Goal: Task Accomplishment & Management: Manage account settings

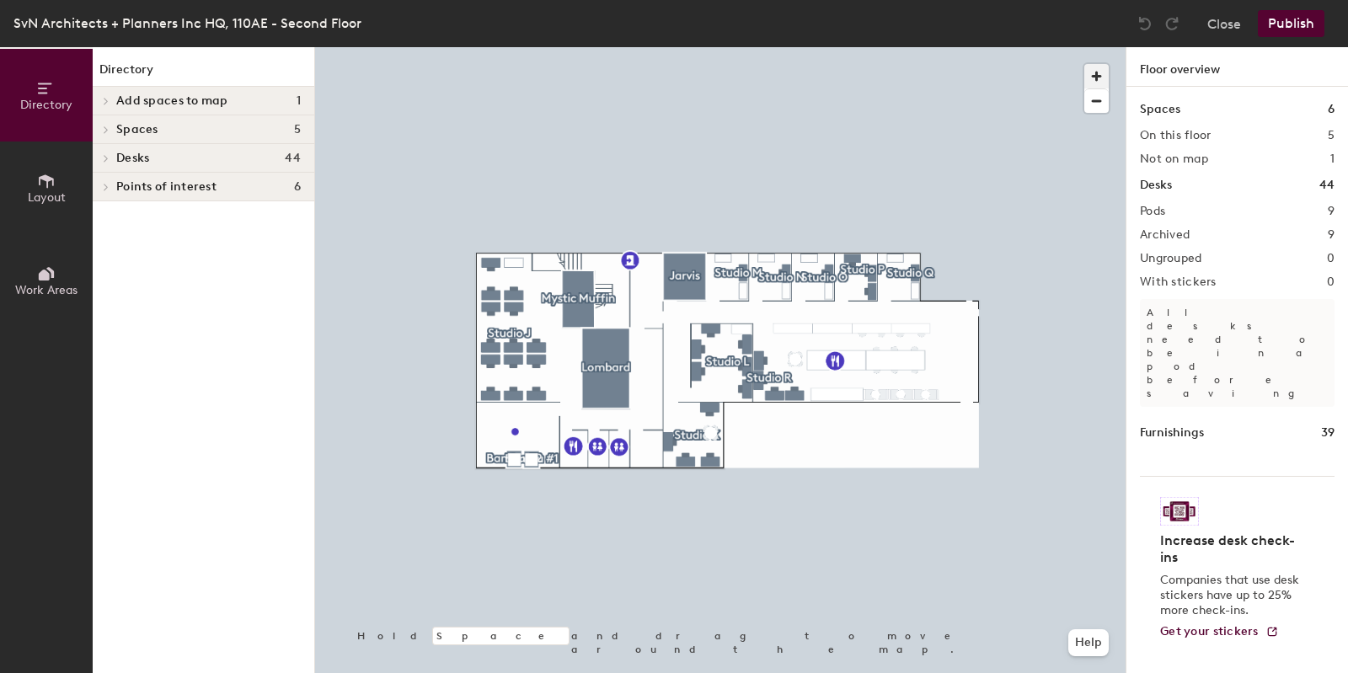
click at [1095, 78] on span "button" at bounding box center [1096, 76] width 24 height 24
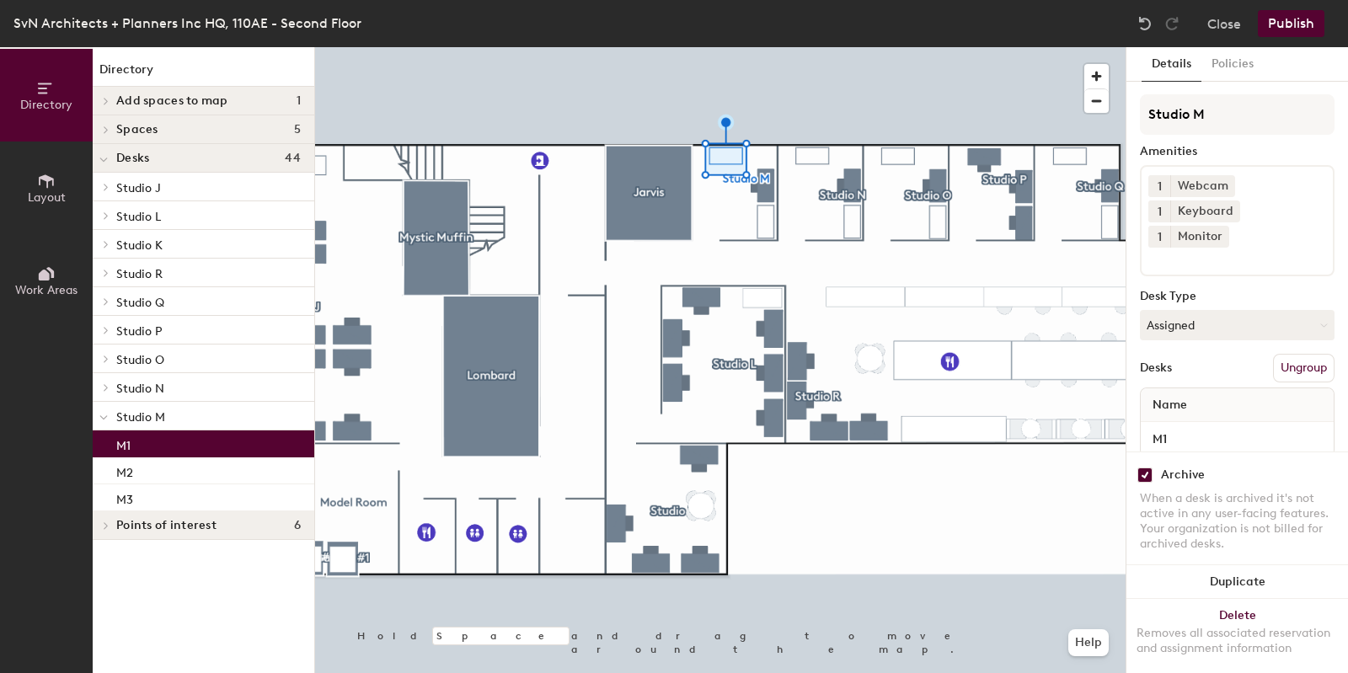
click at [40, 200] on span "Layout" at bounding box center [47, 197] width 38 height 14
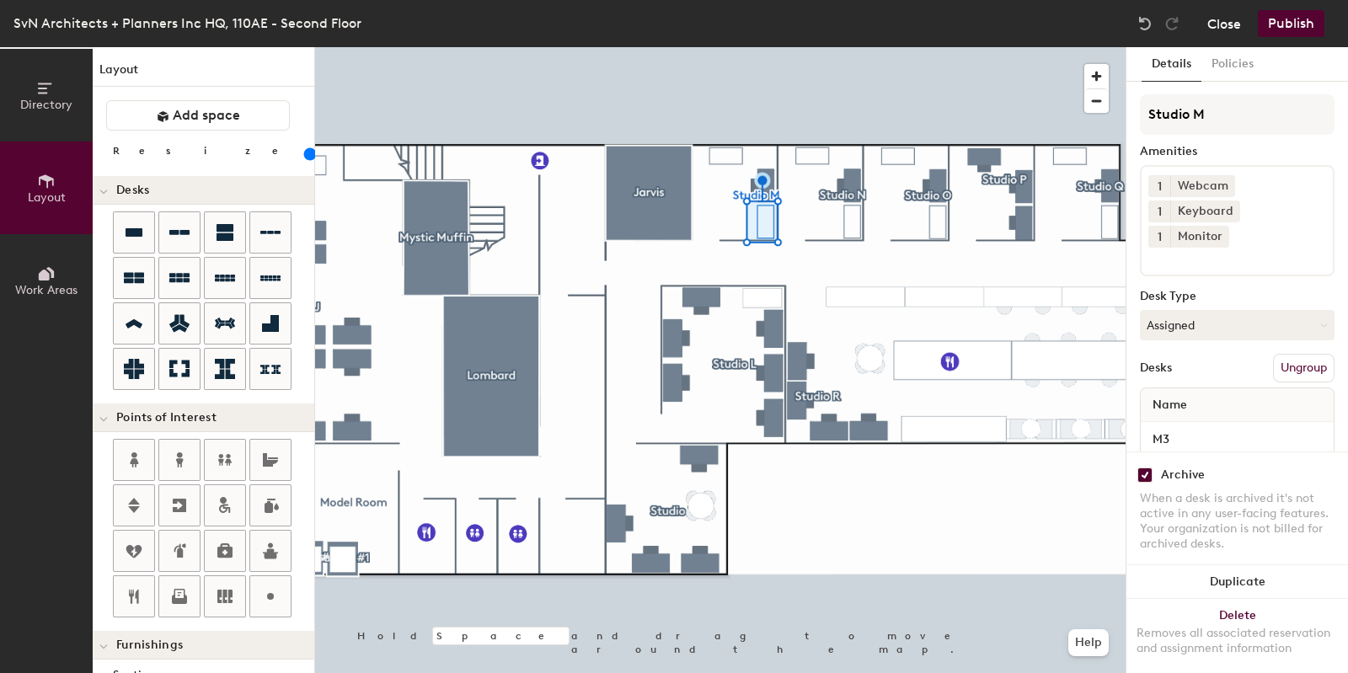
click at [1225, 23] on button "Close" at bounding box center [1224, 23] width 34 height 27
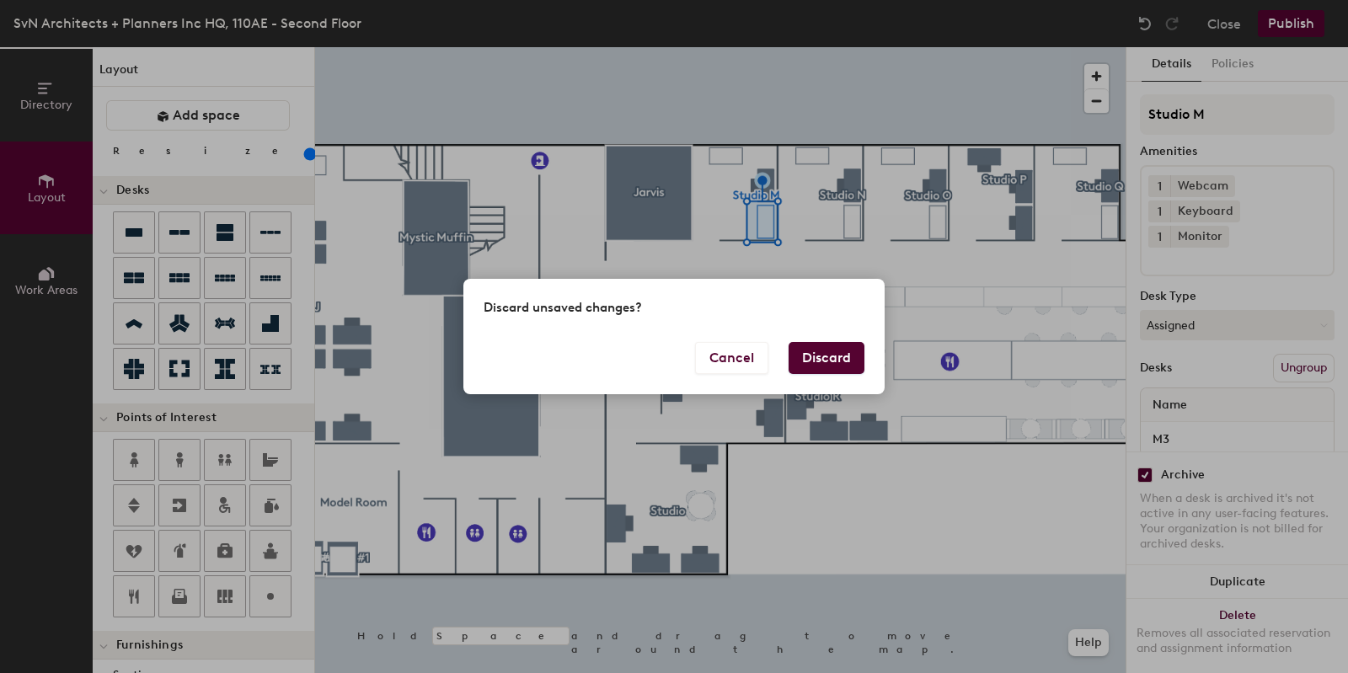
click at [847, 360] on button "Discard" at bounding box center [827, 358] width 76 height 32
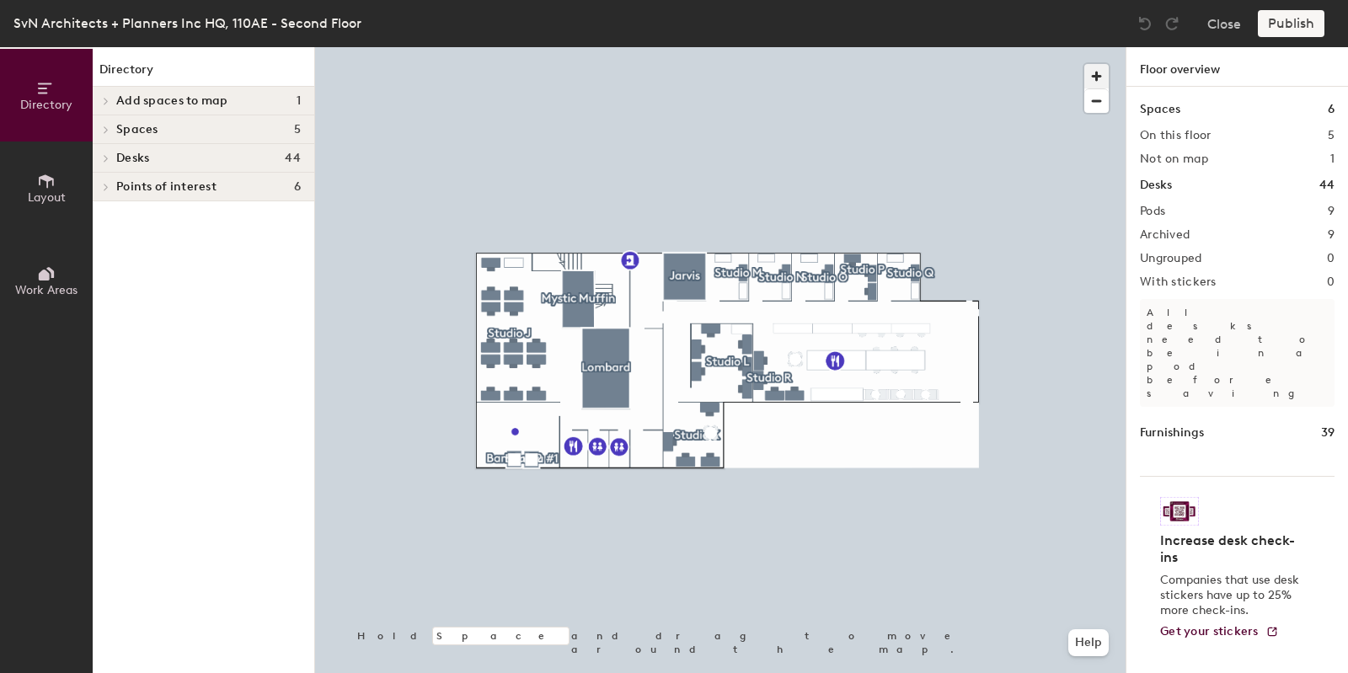
click at [1104, 69] on span "button" at bounding box center [1096, 76] width 24 height 24
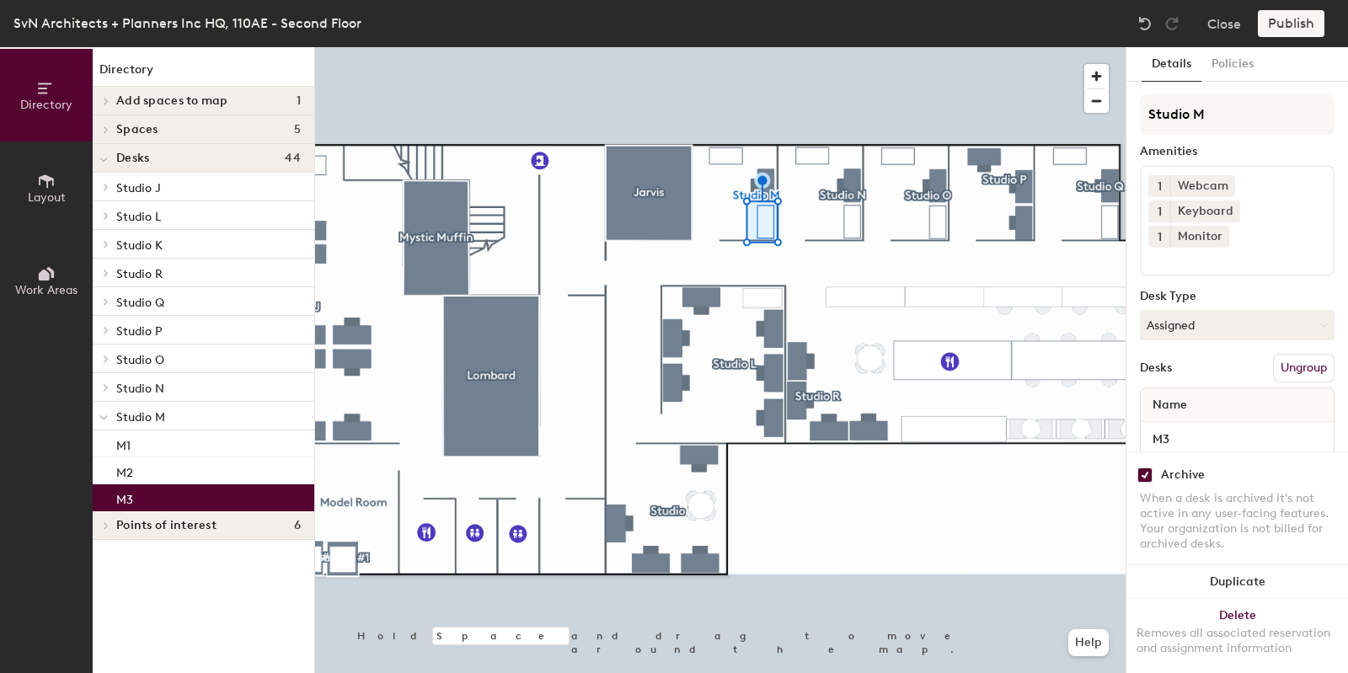
click at [1146, 468] on input "checkbox" at bounding box center [1145, 475] width 15 height 15
checkbox input "false"
click at [1171, 324] on button "Assigned" at bounding box center [1237, 325] width 195 height 30
click at [1171, 422] on div "Hoteled" at bounding box center [1225, 427] width 169 height 25
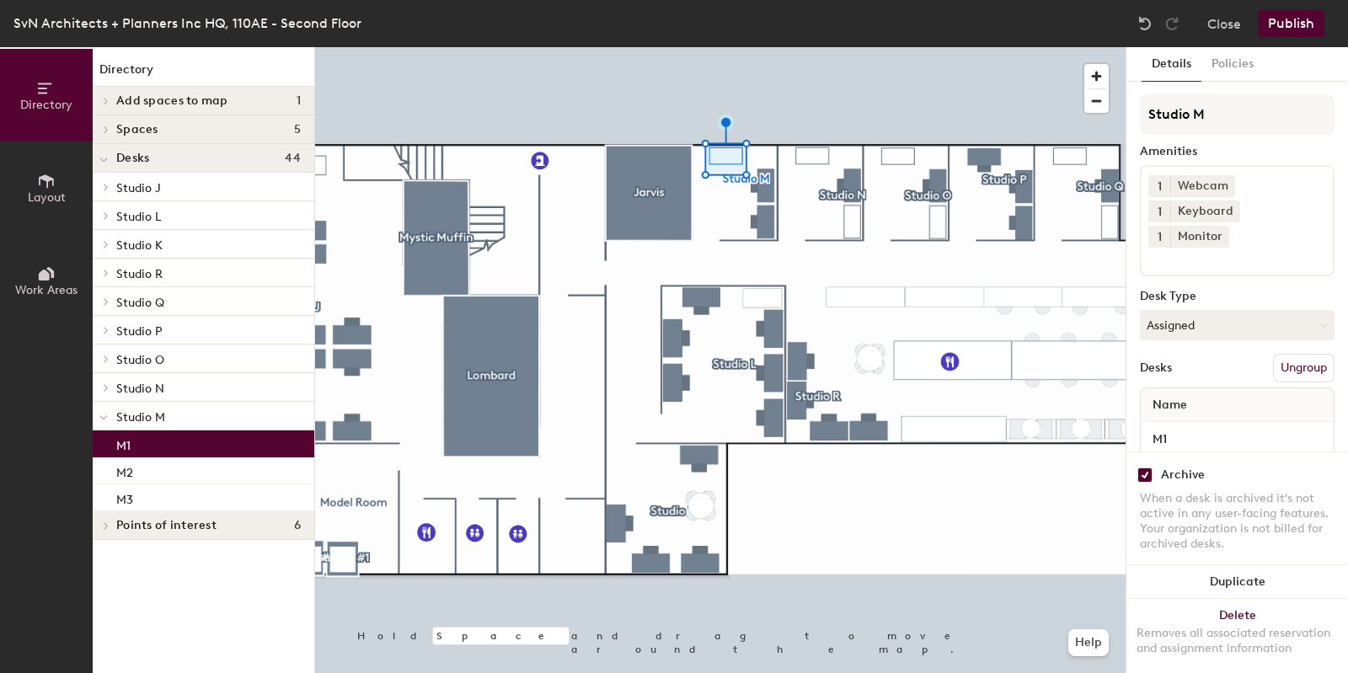
click at [1141, 468] on input "checkbox" at bounding box center [1145, 475] width 15 height 15
checkbox input "false"
click at [1176, 322] on button "Assigned" at bounding box center [1237, 325] width 195 height 30
click at [1178, 419] on div "Hoteled" at bounding box center [1225, 427] width 169 height 25
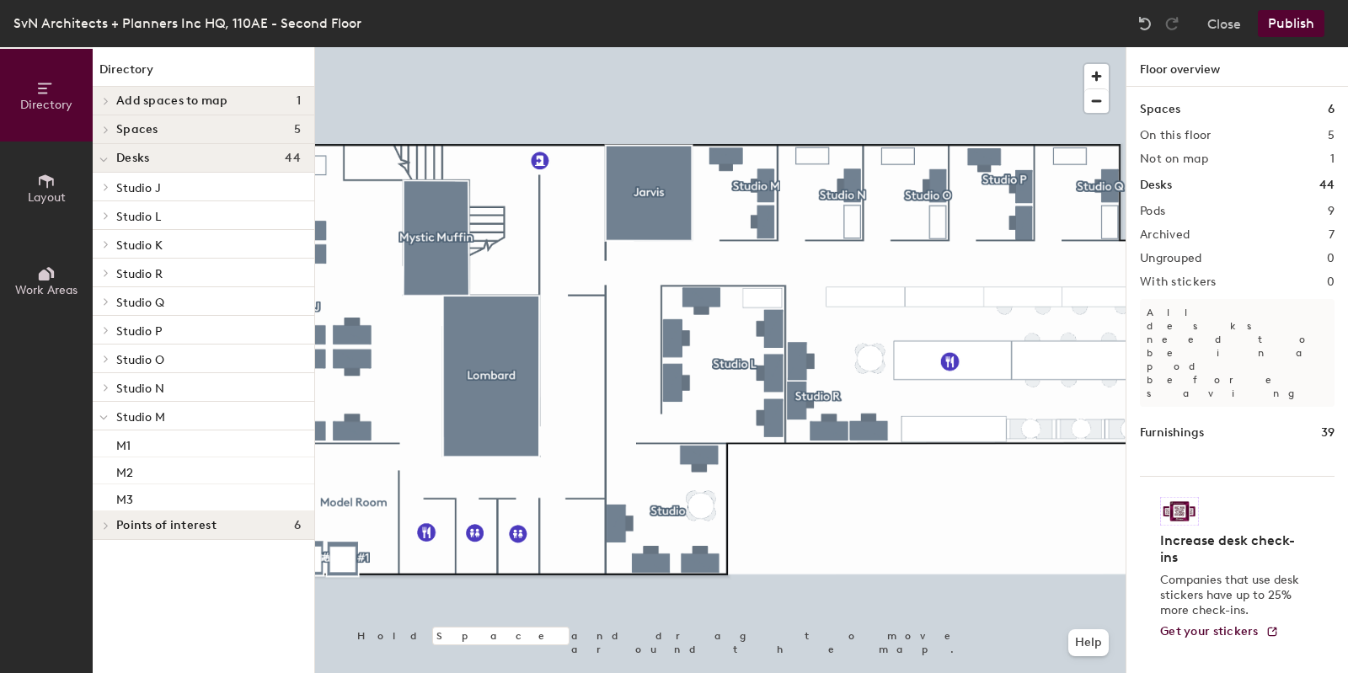
click at [1273, 24] on button "Publish" at bounding box center [1291, 23] width 67 height 27
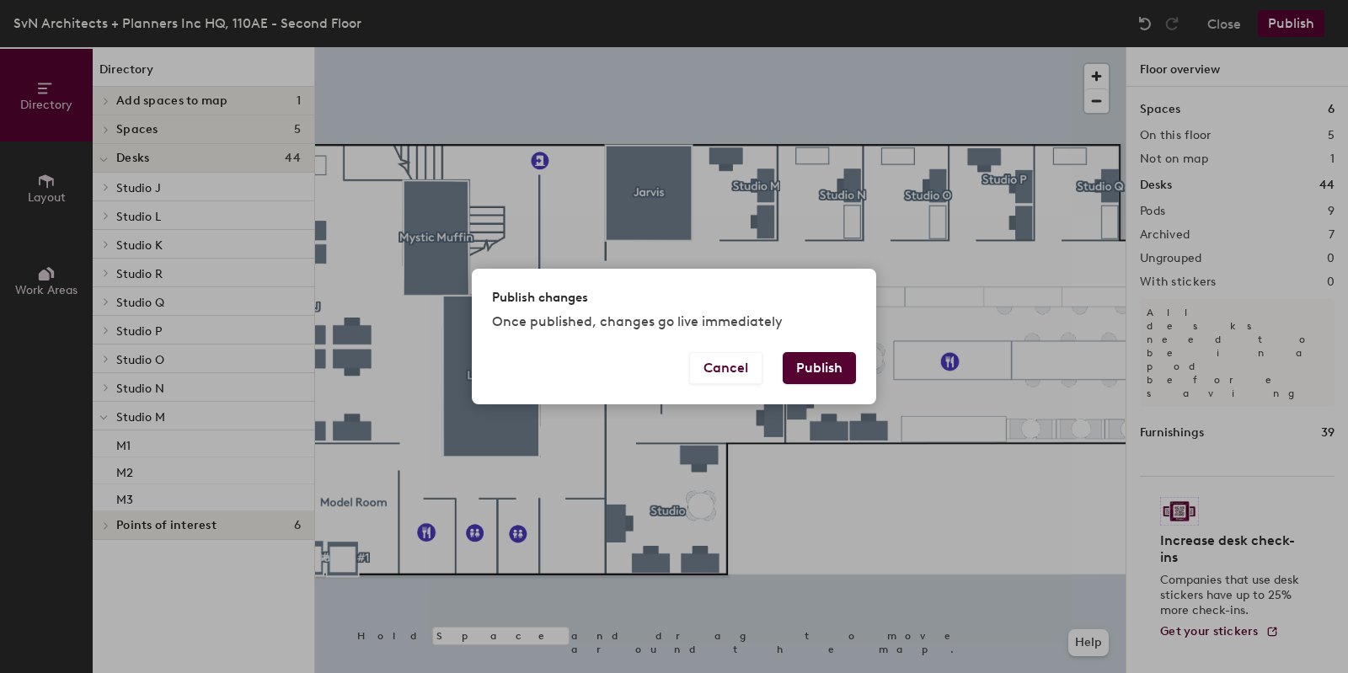
click at [812, 367] on button "Publish" at bounding box center [819, 368] width 73 height 32
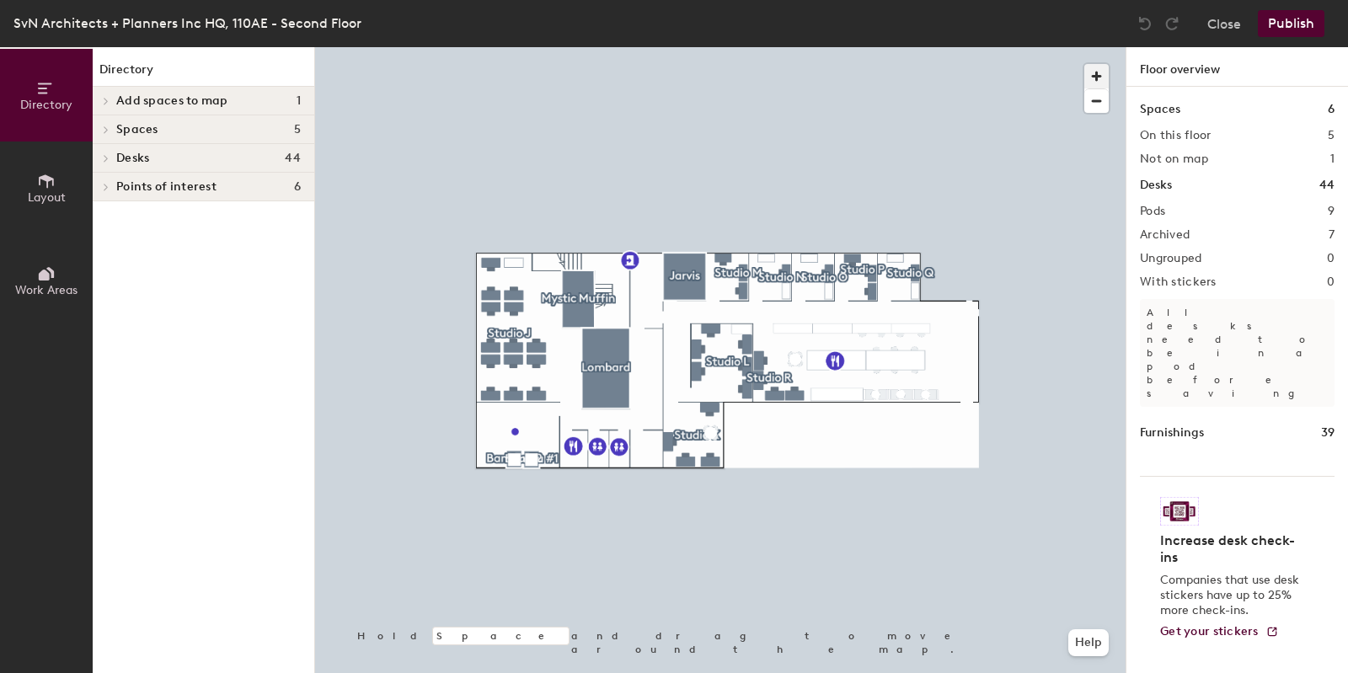
click at [1091, 70] on span "button" at bounding box center [1096, 76] width 24 height 24
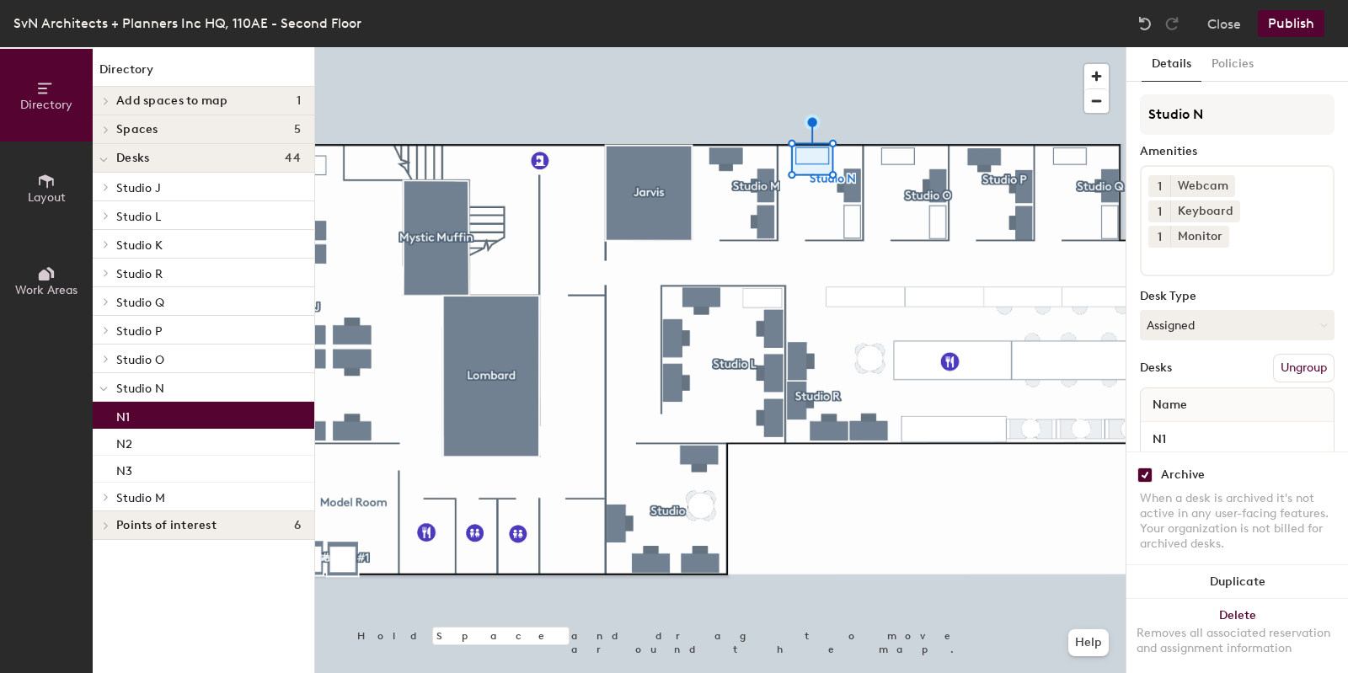
click at [1143, 468] on input "checkbox" at bounding box center [1145, 475] width 15 height 15
checkbox input "false"
click at [1227, 323] on button "Assigned" at bounding box center [1237, 325] width 195 height 30
click at [1184, 430] on div "Hoteled" at bounding box center [1225, 427] width 169 height 25
click at [1293, 19] on button "Publish" at bounding box center [1291, 23] width 67 height 27
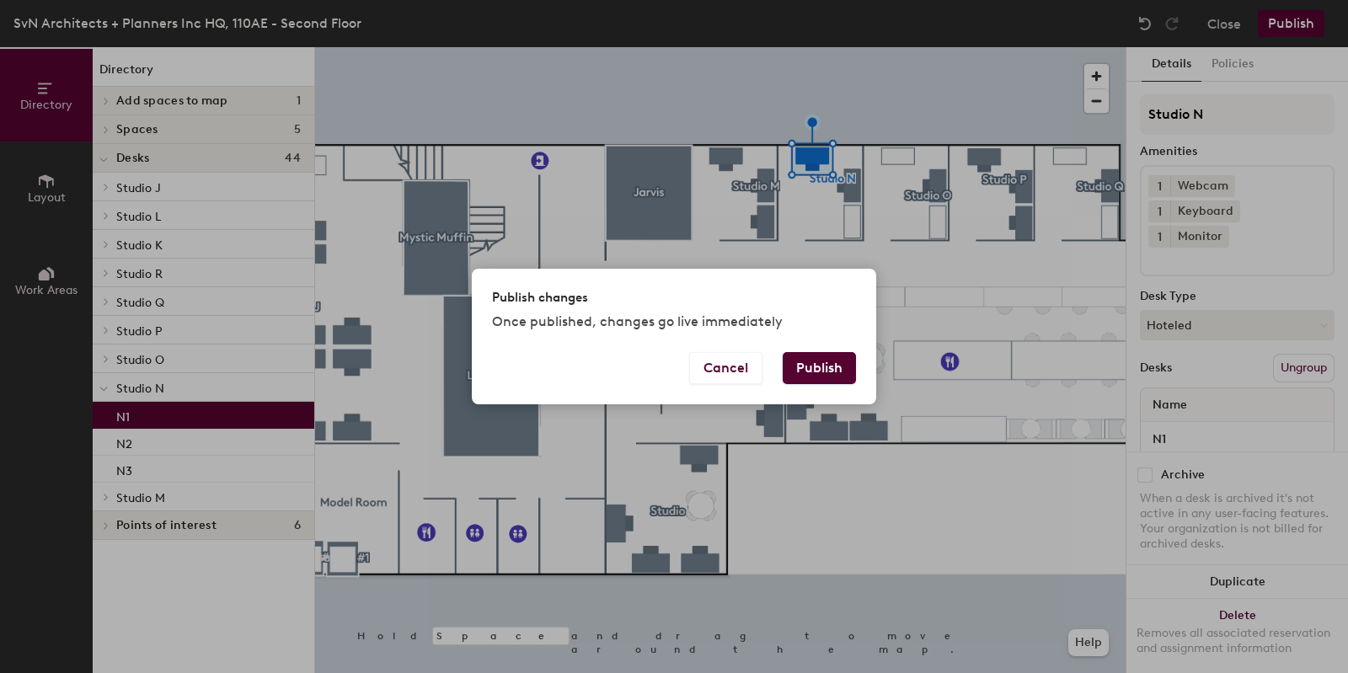
click at [831, 362] on button "Publish" at bounding box center [819, 368] width 73 height 32
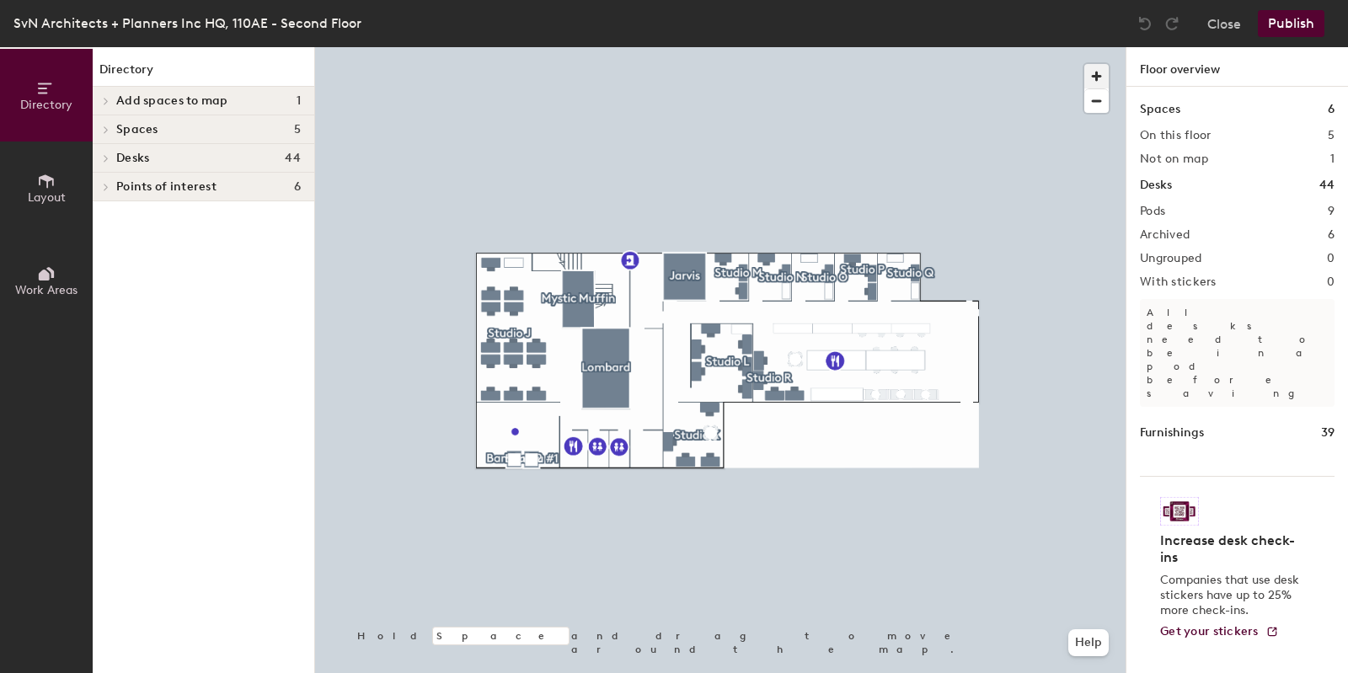
click at [1095, 72] on span "button" at bounding box center [1096, 76] width 24 height 24
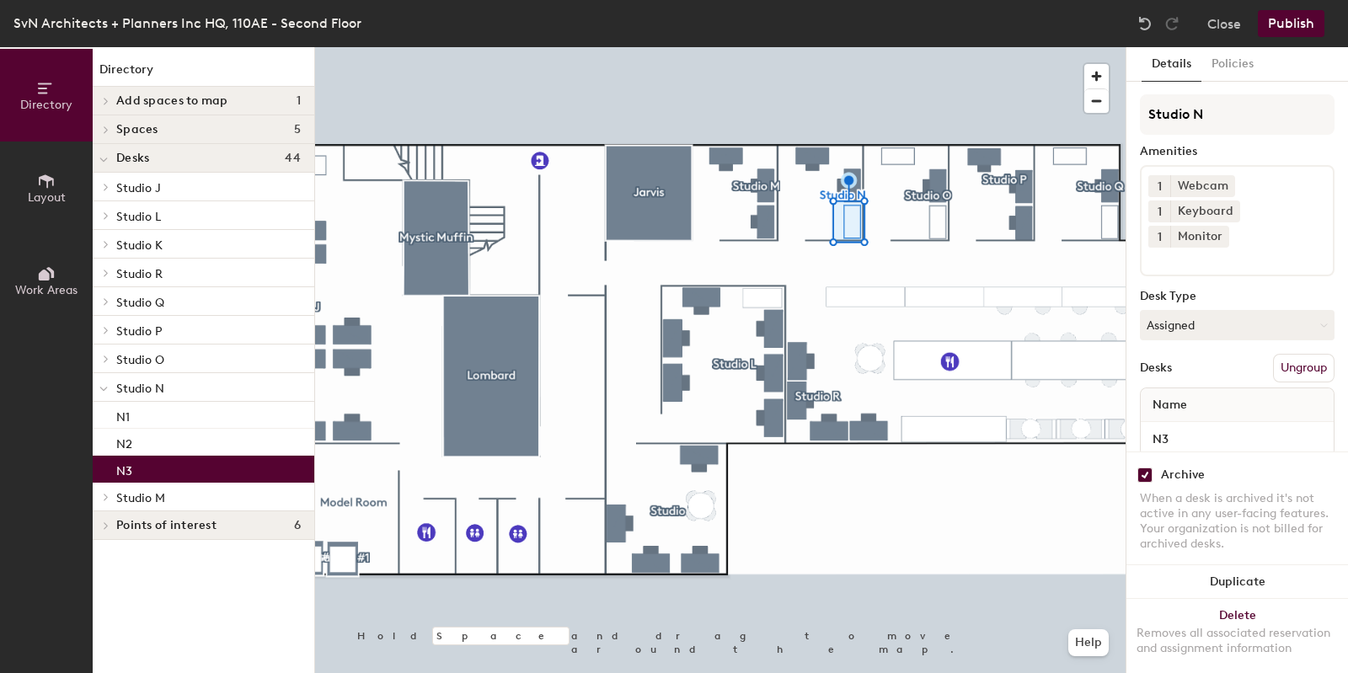
click at [1146, 468] on input "checkbox" at bounding box center [1145, 475] width 15 height 15
checkbox input "false"
click at [1205, 320] on button "Assigned" at bounding box center [1237, 325] width 195 height 30
click at [1172, 431] on div "Hoteled" at bounding box center [1225, 427] width 169 height 25
click at [1284, 23] on button "Publish" at bounding box center [1291, 23] width 67 height 27
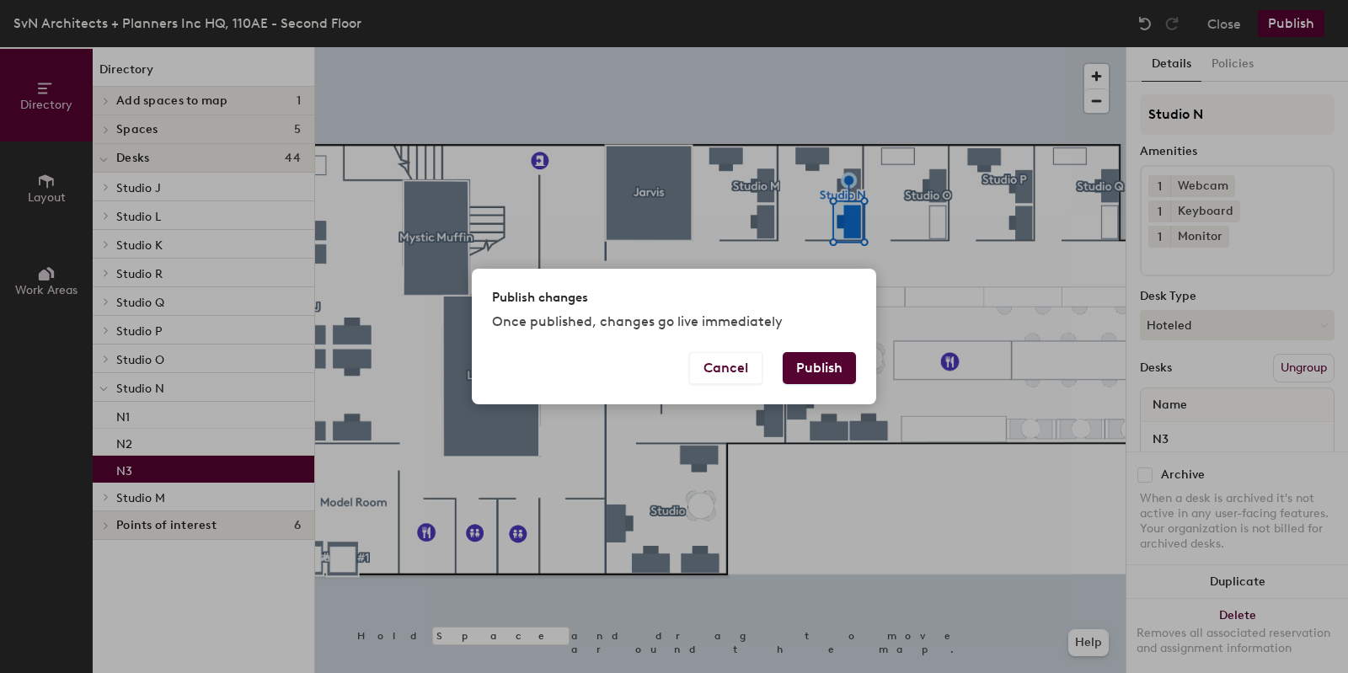
click at [830, 365] on button "Publish" at bounding box center [819, 368] width 73 height 32
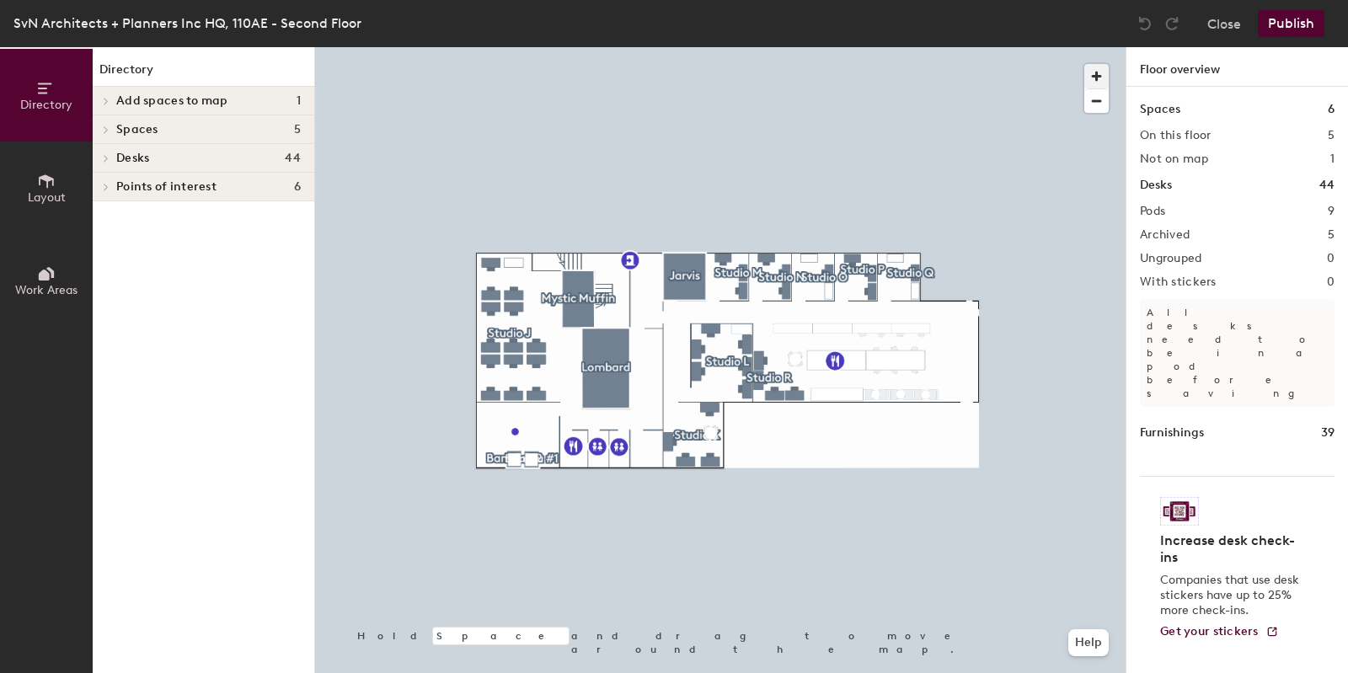
click at [1100, 74] on span "button" at bounding box center [1096, 76] width 24 height 24
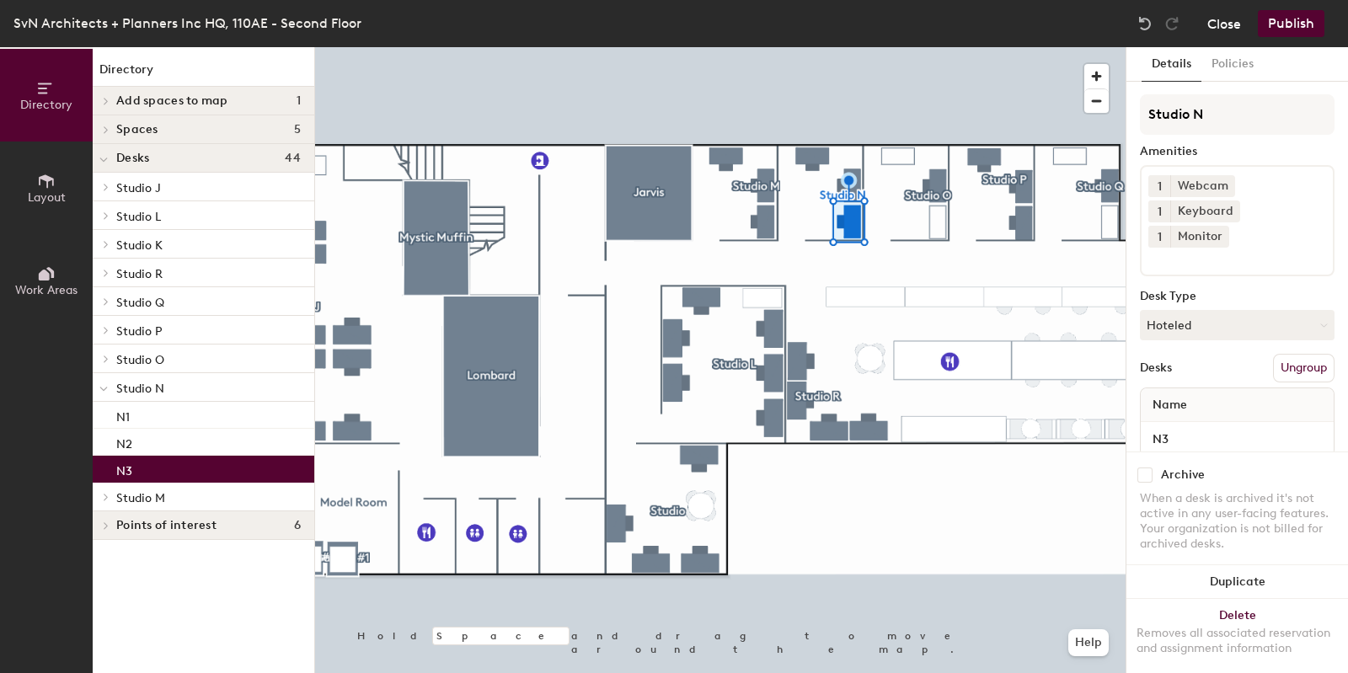
click at [1222, 23] on button "Close" at bounding box center [1224, 23] width 34 height 27
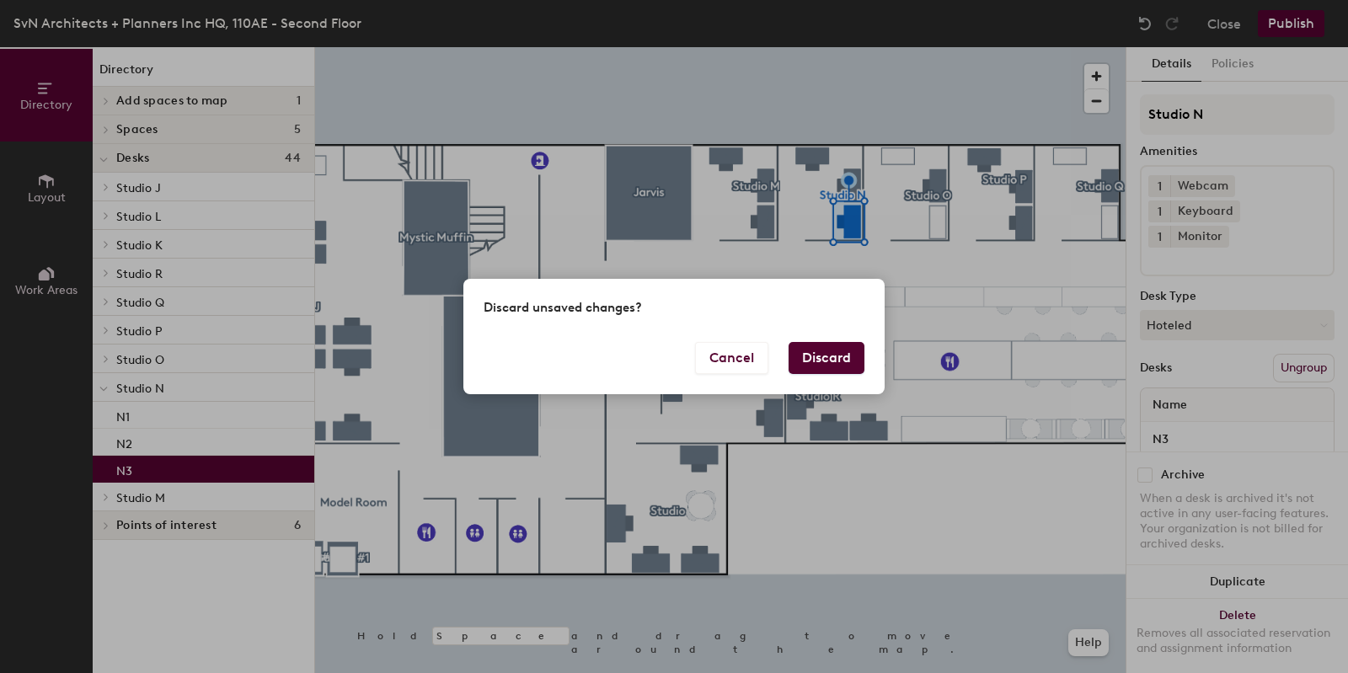
click at [835, 361] on button "Discard" at bounding box center [827, 358] width 76 height 32
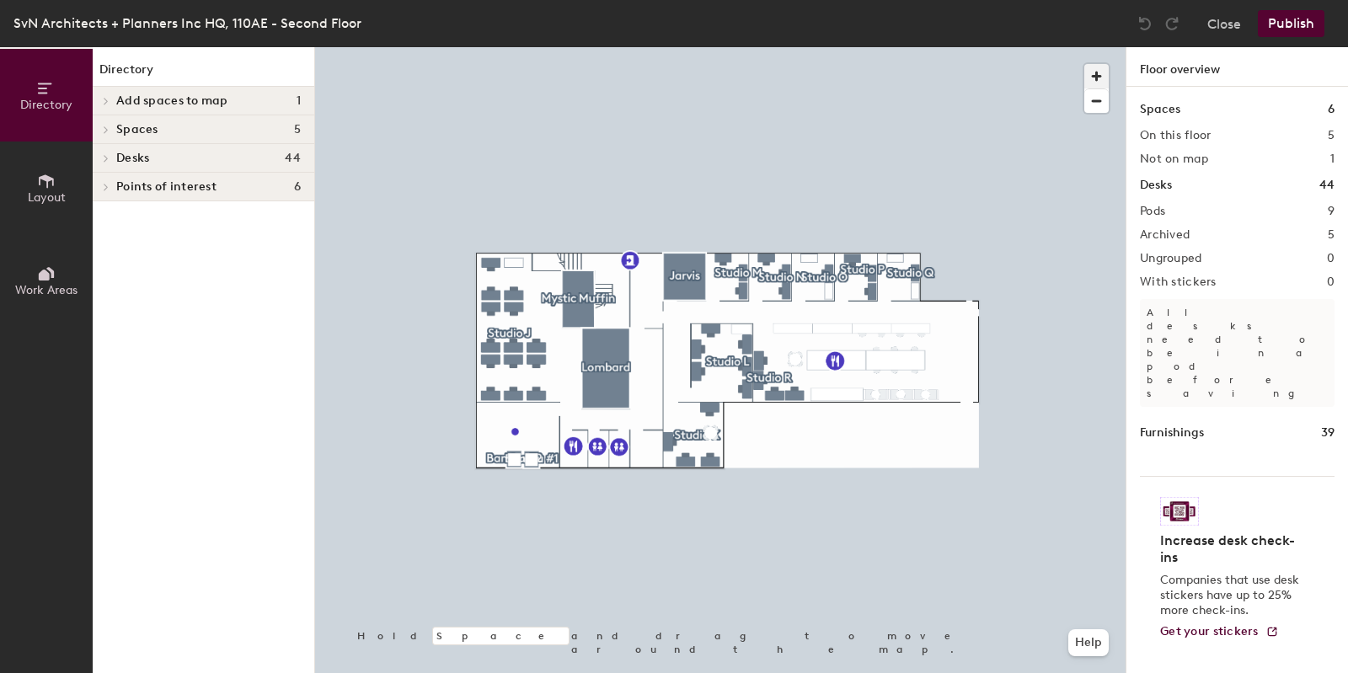
click at [1100, 74] on span "button" at bounding box center [1096, 76] width 24 height 24
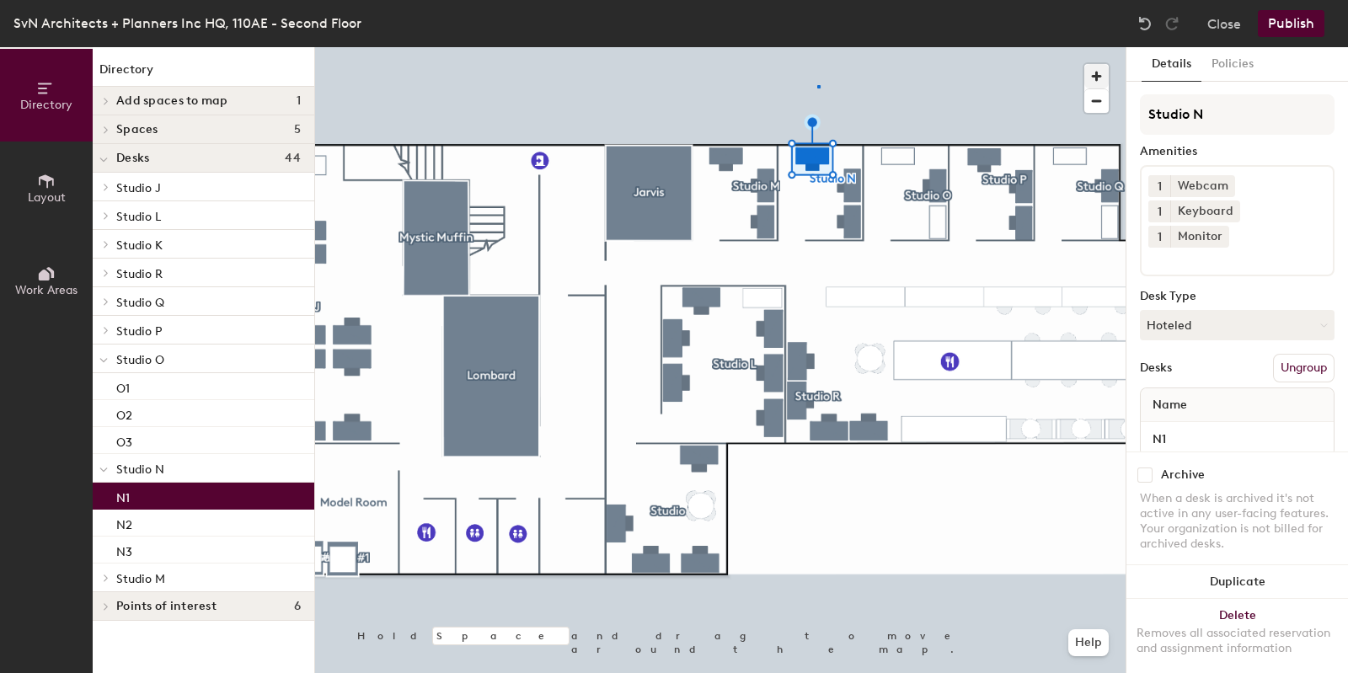
click at [819, 47] on div at bounding box center [720, 47] width 811 height 0
click at [1224, 59] on button "Policies" at bounding box center [1233, 64] width 62 height 35
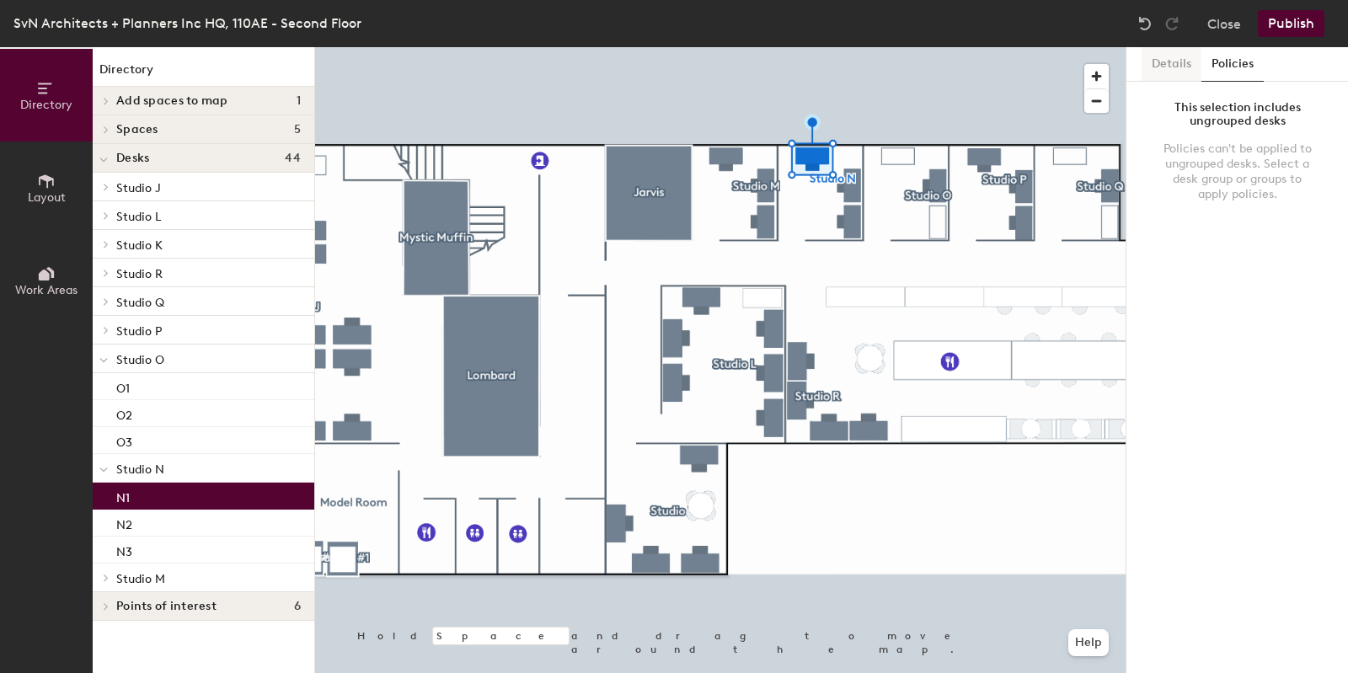
click at [1160, 62] on button "Details" at bounding box center [1172, 64] width 60 height 35
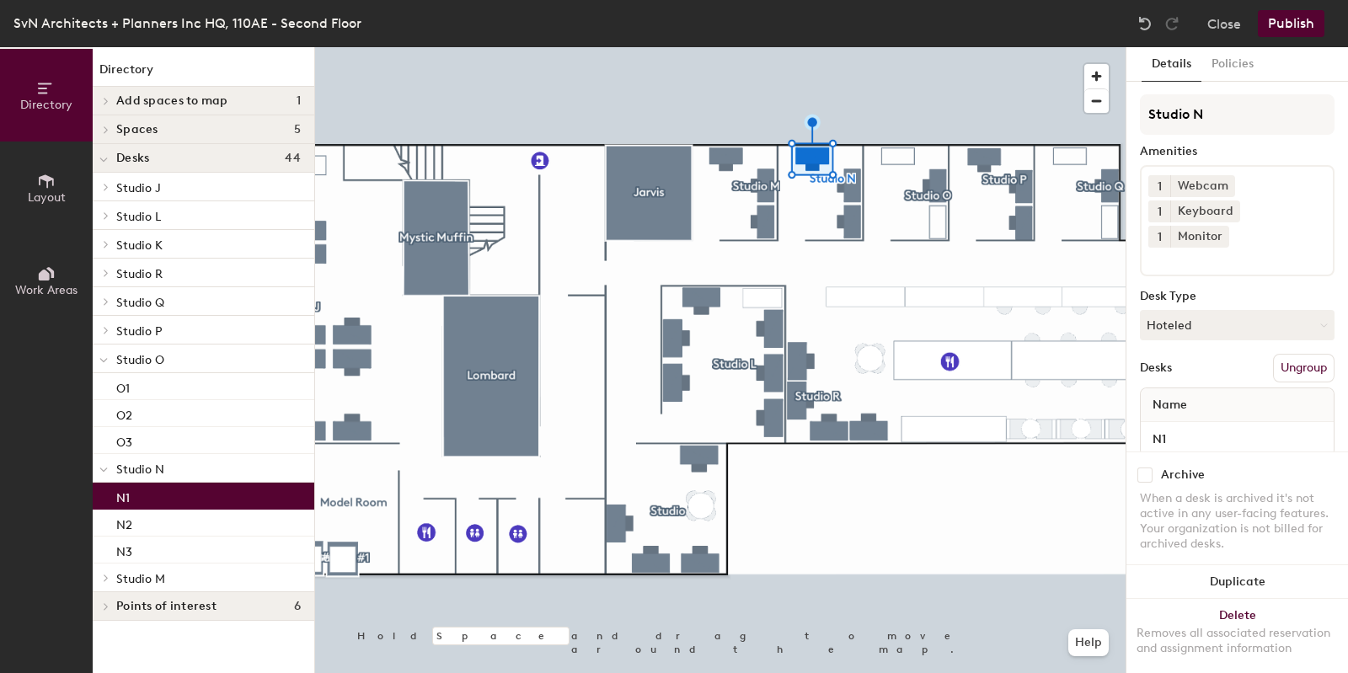
click at [51, 187] on icon at bounding box center [46, 181] width 19 height 19
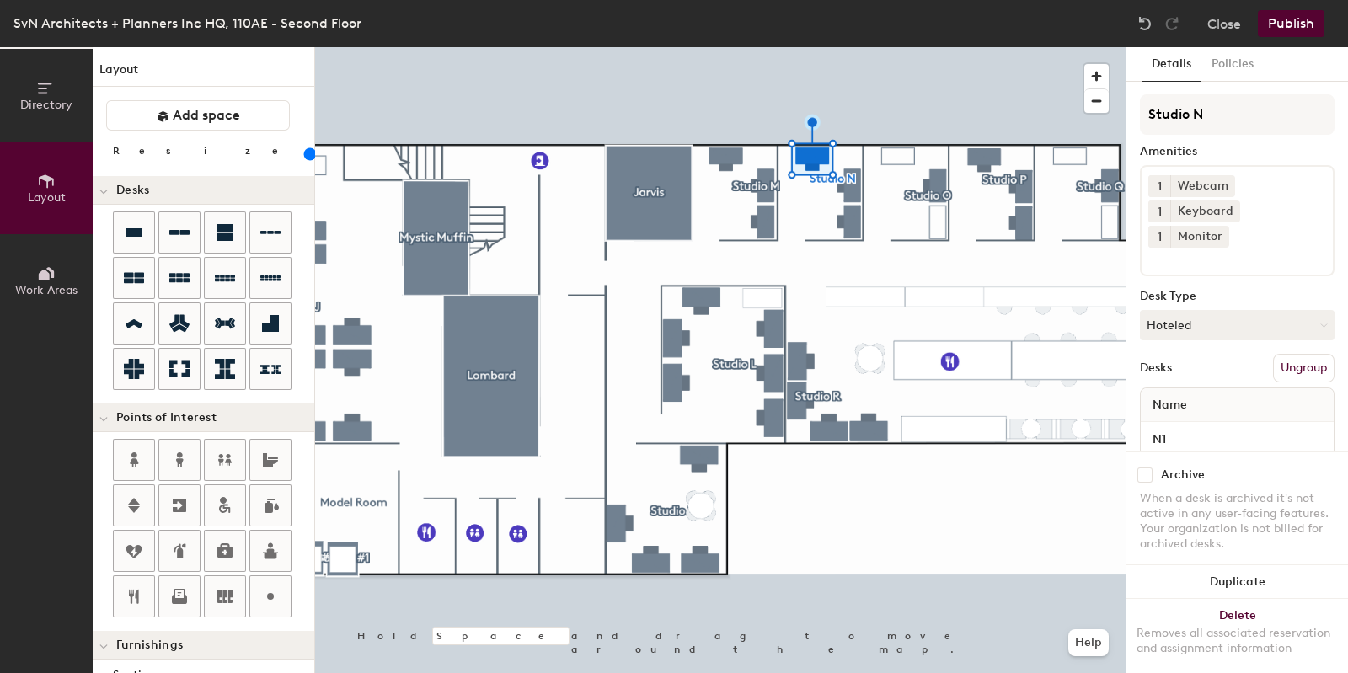
scroll to position [385, 0]
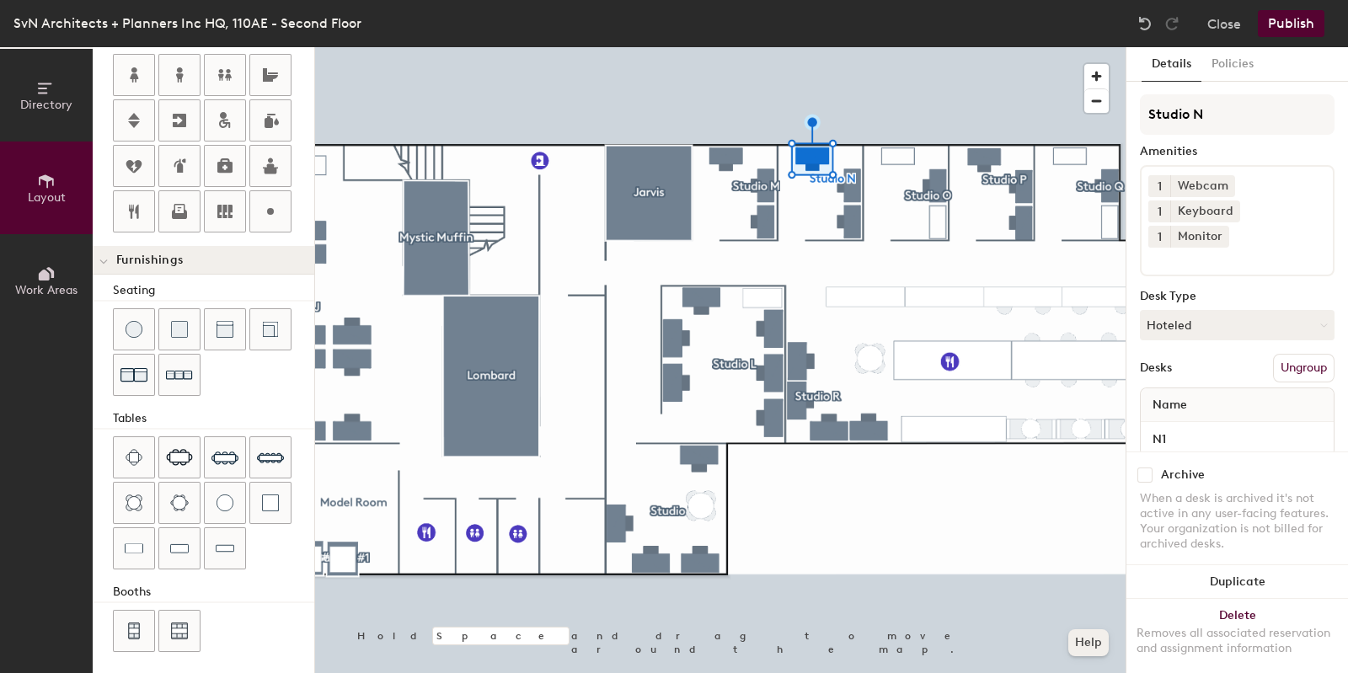
click at [1088, 632] on button "Help" at bounding box center [1088, 642] width 40 height 27
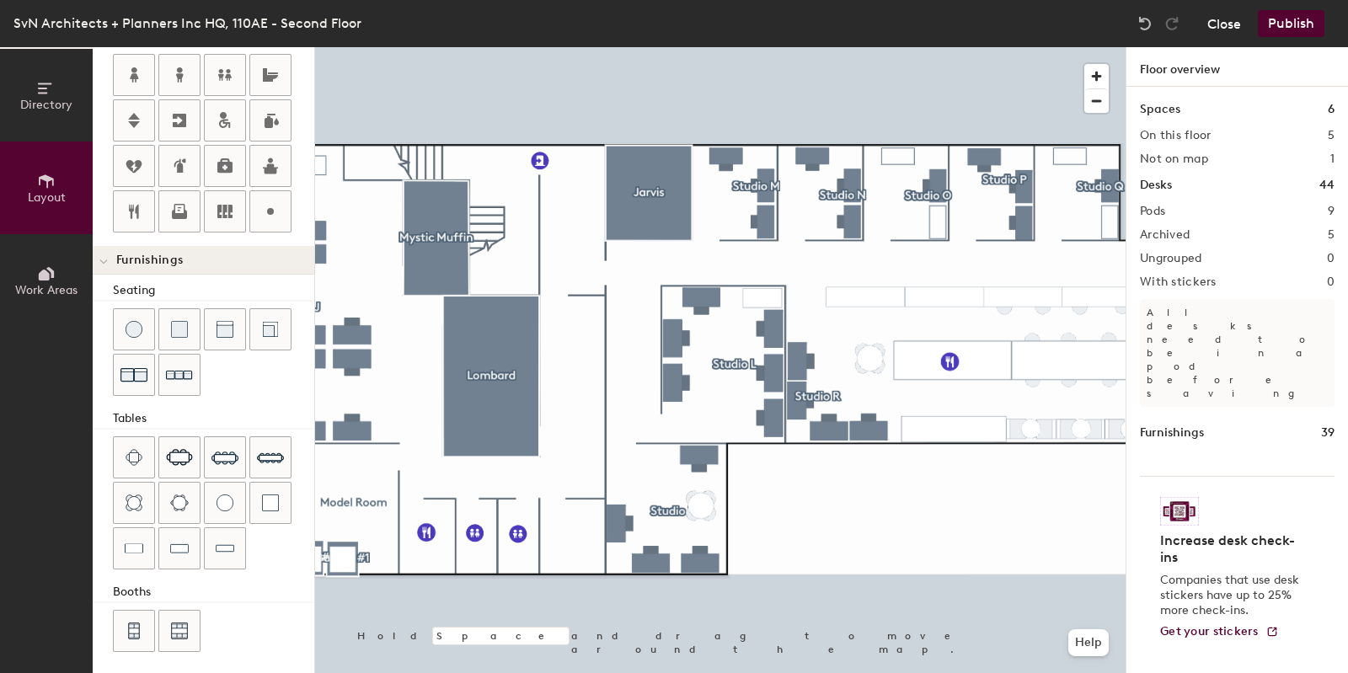
click at [1218, 24] on button "Close" at bounding box center [1224, 23] width 34 height 27
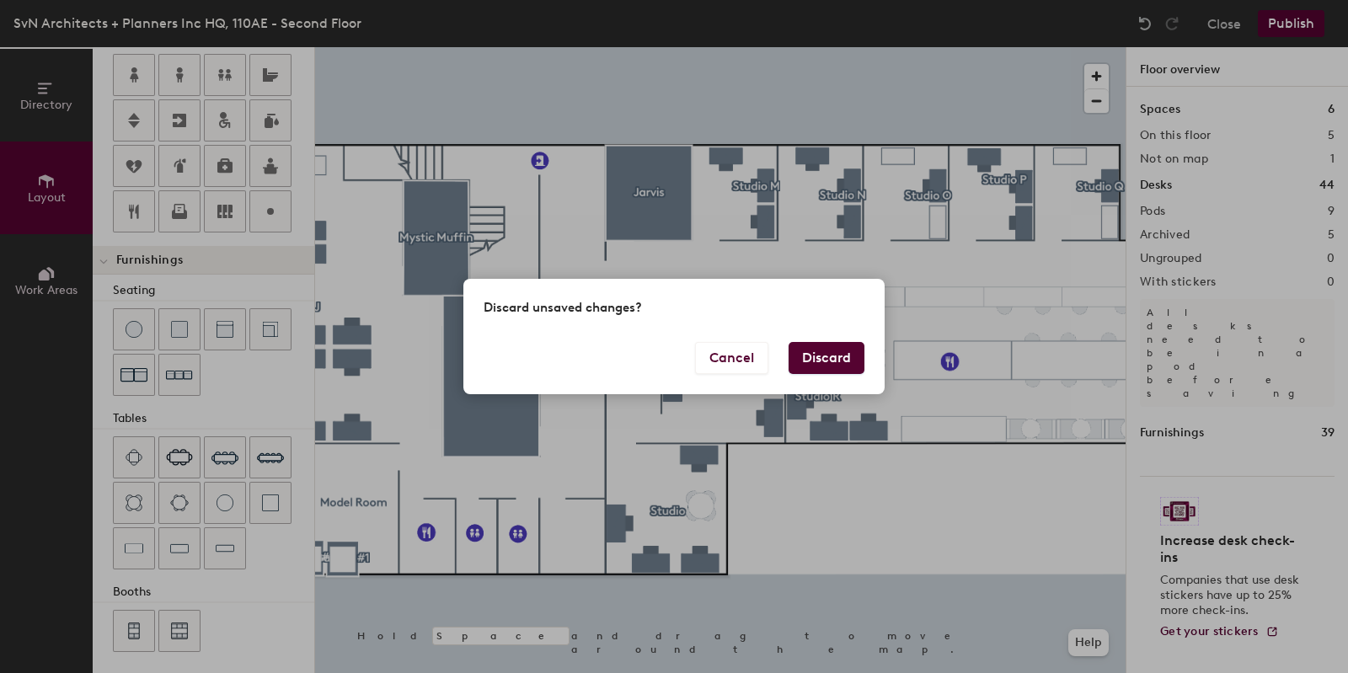
click at [842, 355] on button "Discard" at bounding box center [827, 358] width 76 height 32
type input "20"
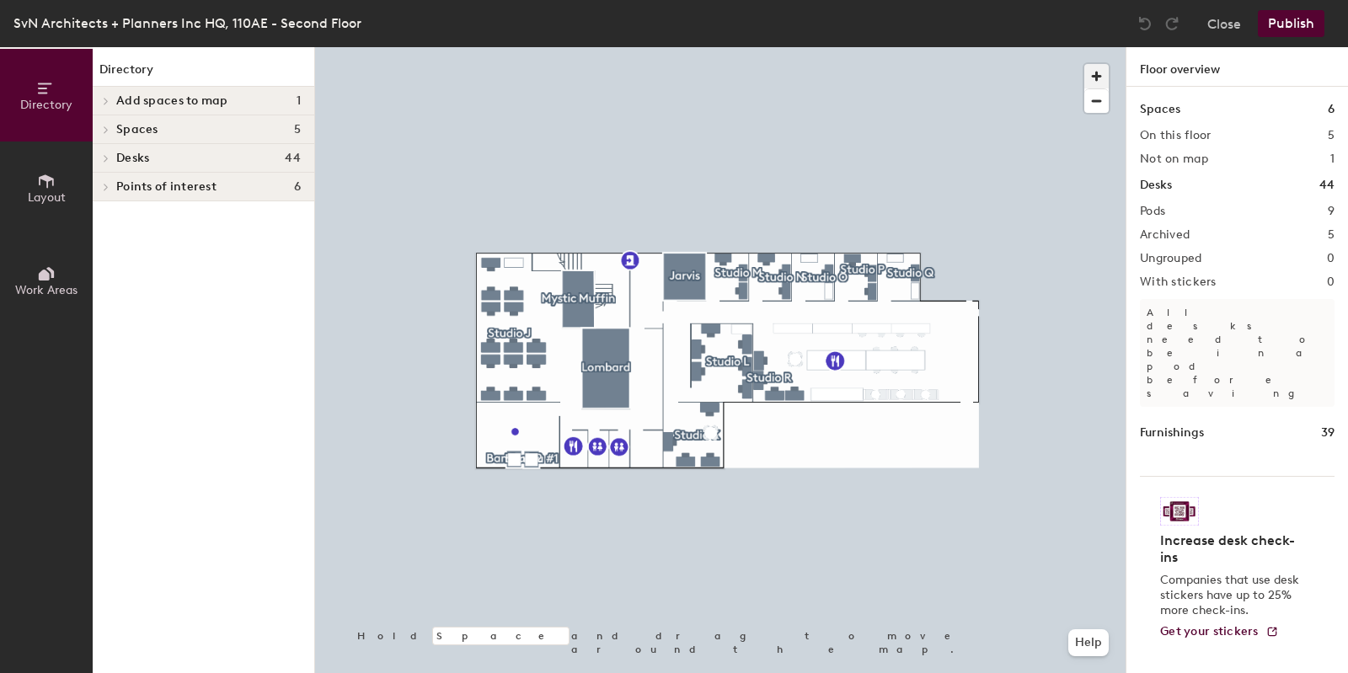
click at [1100, 73] on span "button" at bounding box center [1096, 76] width 24 height 24
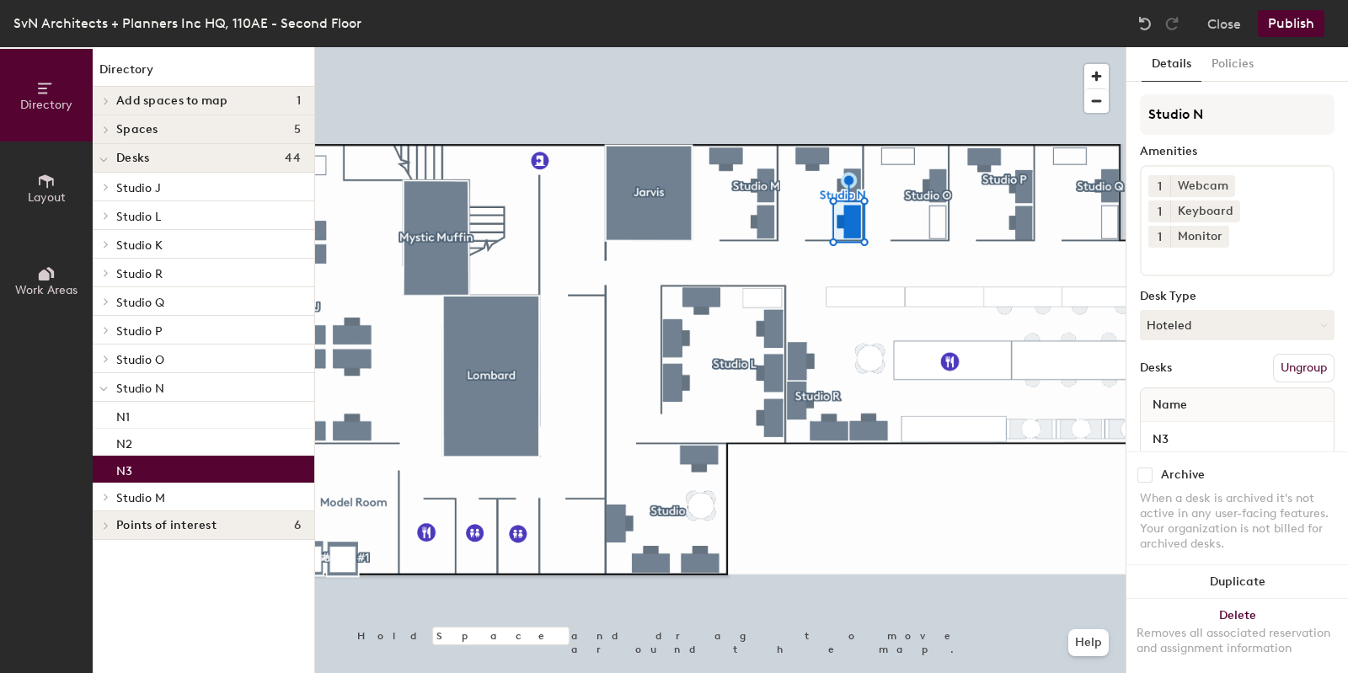
click at [1147, 468] on input "checkbox" at bounding box center [1145, 475] width 15 height 15
checkbox input "true"
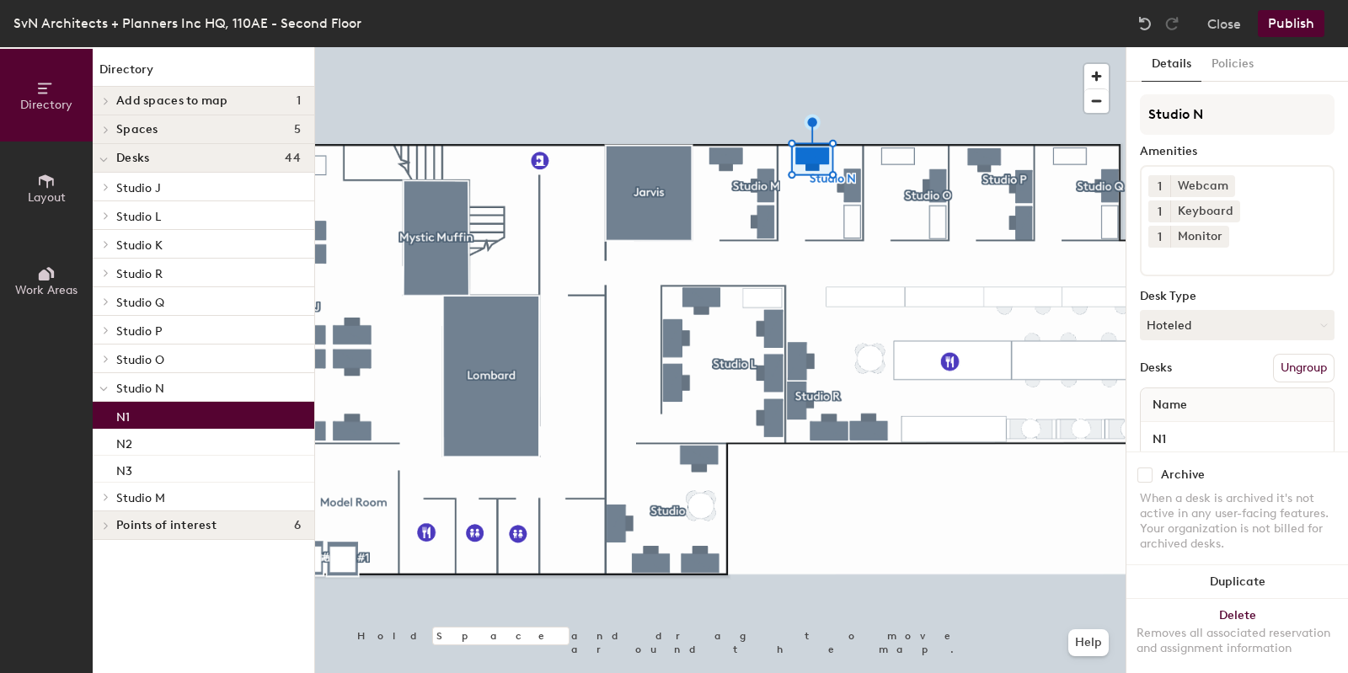
click at [1142, 468] on input "checkbox" at bounding box center [1145, 475] width 15 height 15
checkbox input "true"
click at [1293, 27] on button "Publish" at bounding box center [1291, 23] width 67 height 27
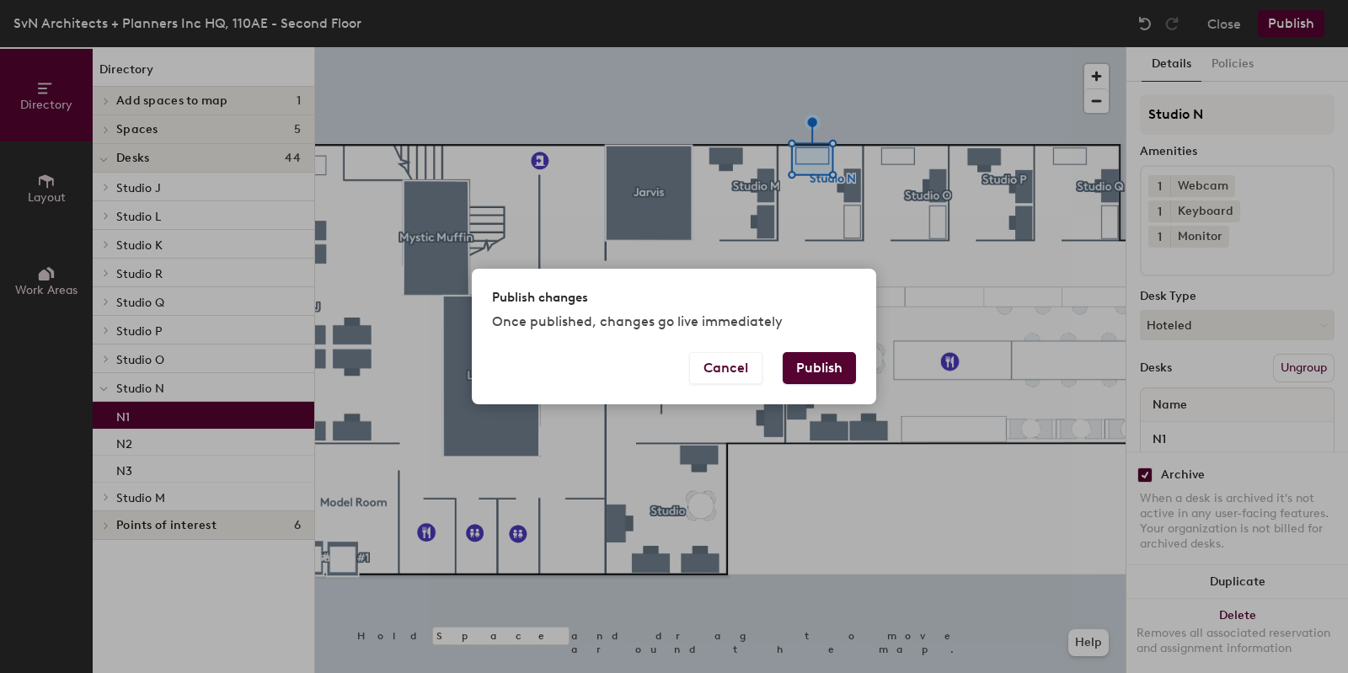
click at [827, 367] on button "Publish" at bounding box center [819, 368] width 73 height 32
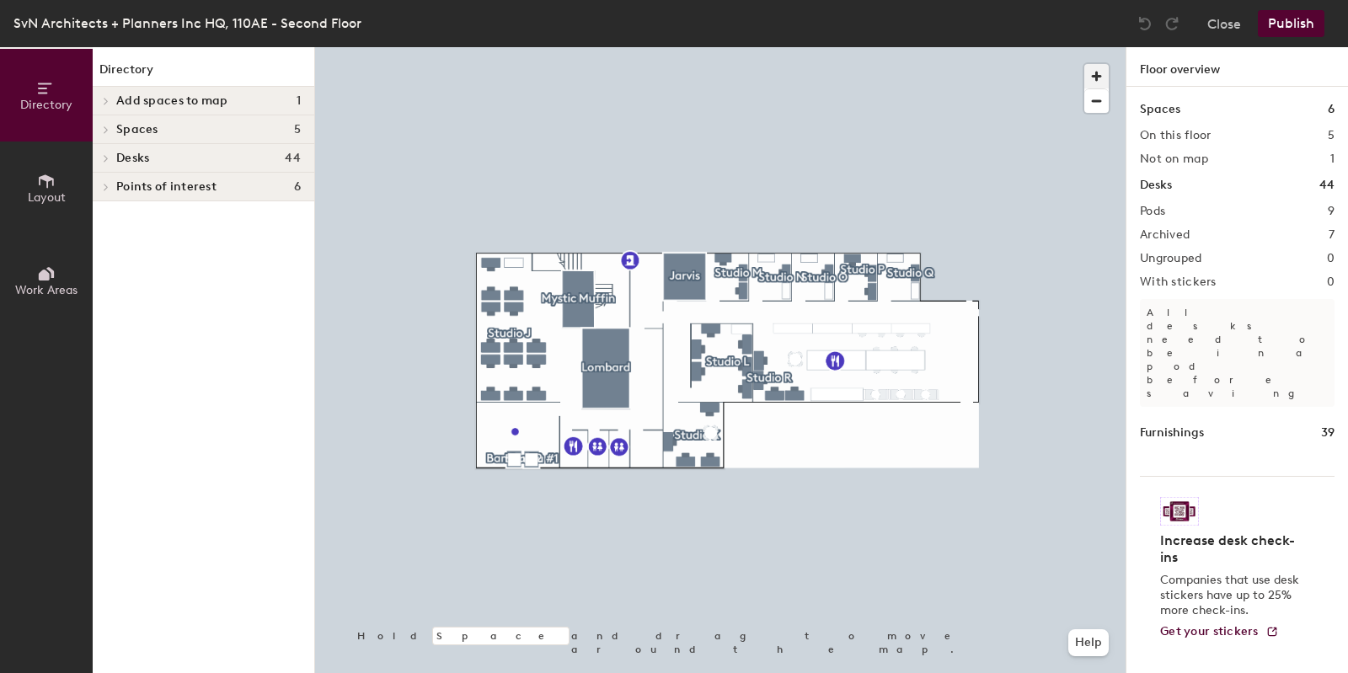
click at [1096, 72] on span "button" at bounding box center [1096, 76] width 24 height 24
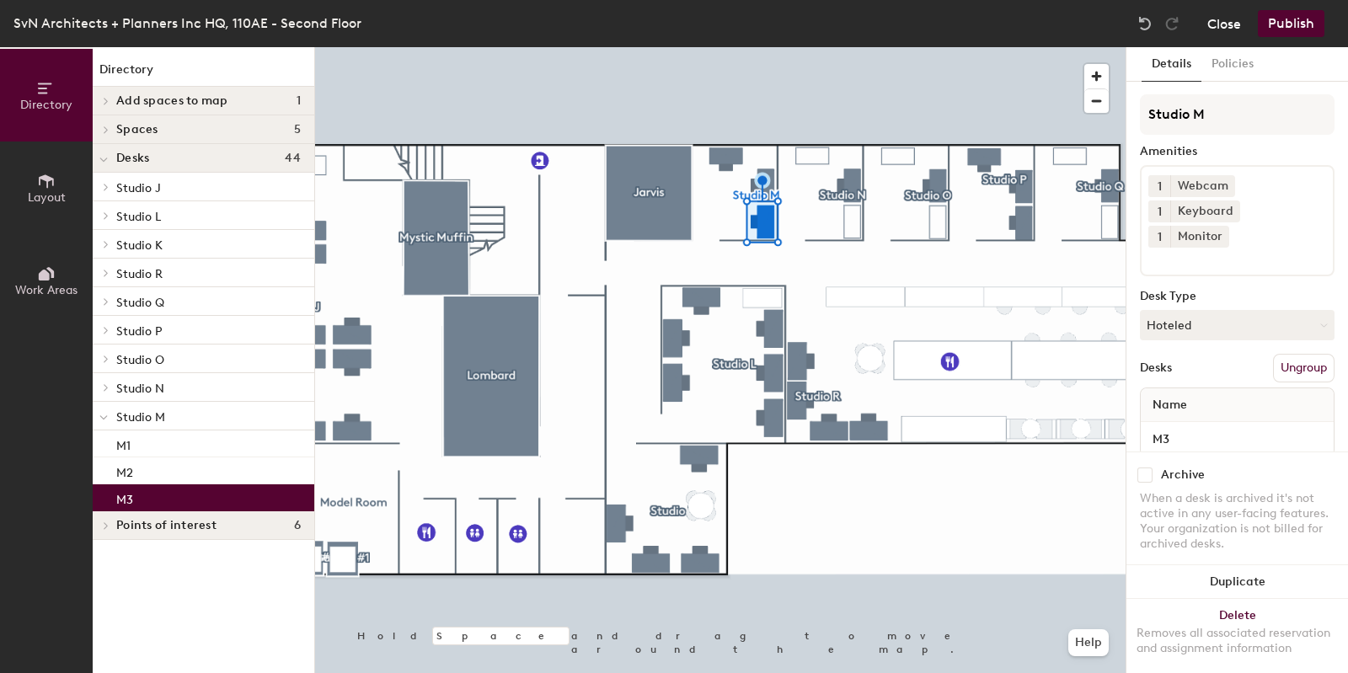
click at [1234, 19] on button "Close" at bounding box center [1224, 23] width 34 height 27
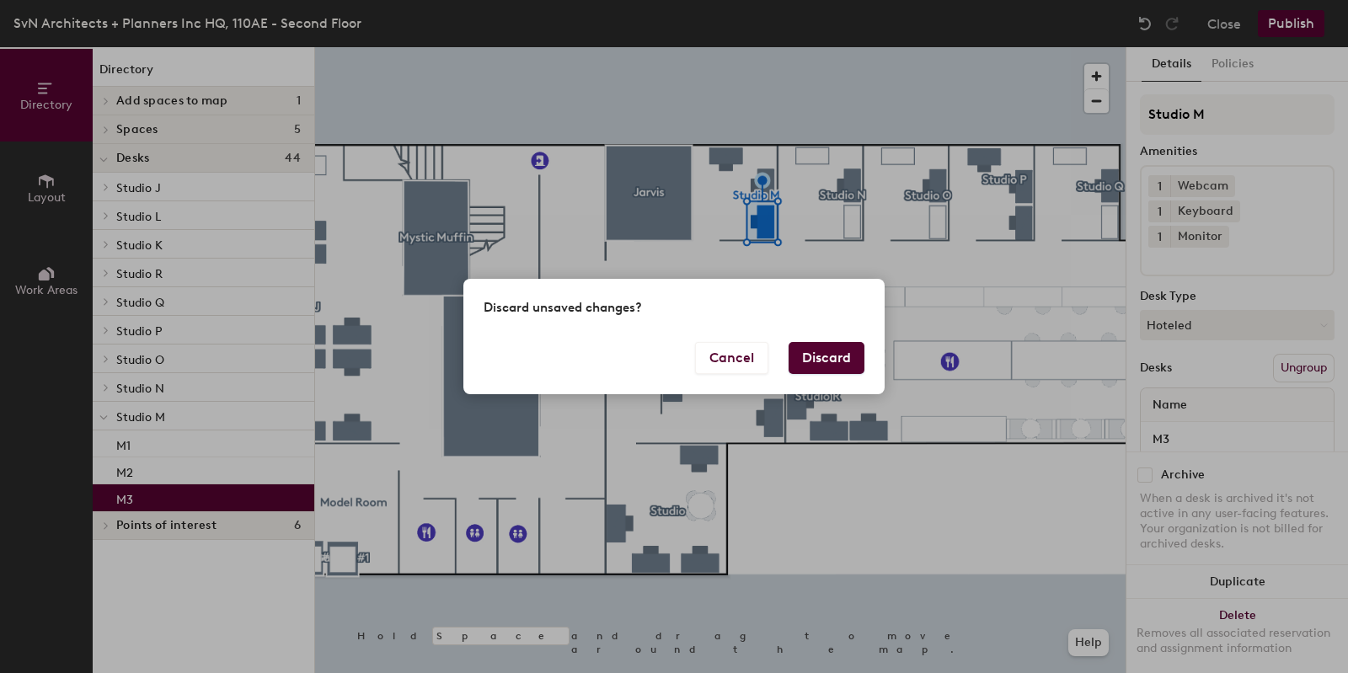
click at [860, 351] on button "Discard" at bounding box center [827, 358] width 76 height 32
